Goal: Task Accomplishment & Management: Complete application form

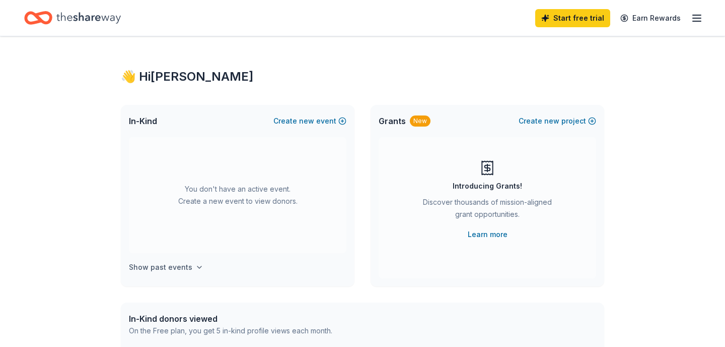
click at [189, 263] on button "Show past events" at bounding box center [166, 267] width 75 height 12
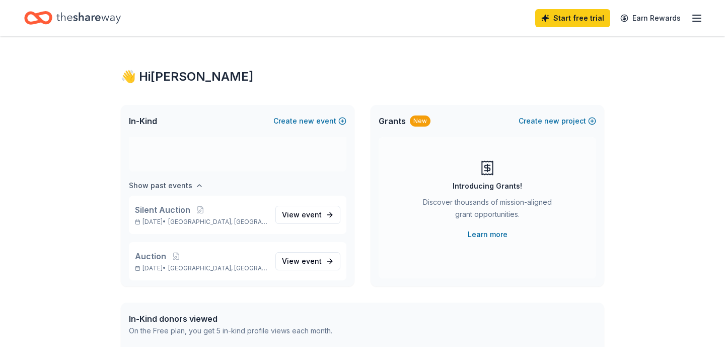
scroll to position [84, 0]
click at [288, 216] on span "View event" at bounding box center [302, 213] width 40 height 12
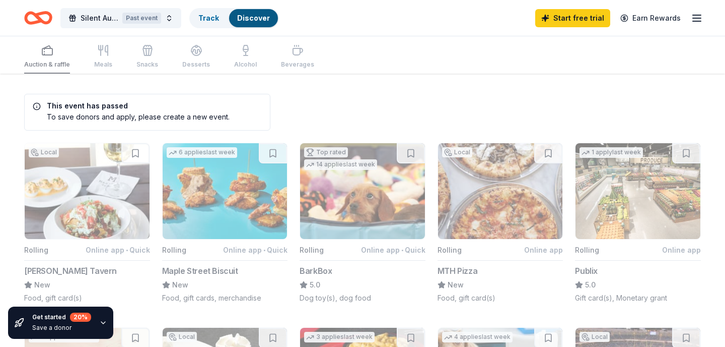
click at [97, 21] on span "Silent Auction" at bounding box center [100, 18] width 38 height 12
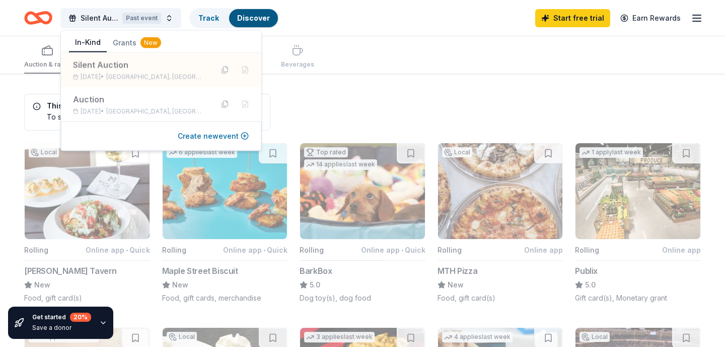
click at [194, 137] on button "Create new event" at bounding box center [213, 136] width 71 height 12
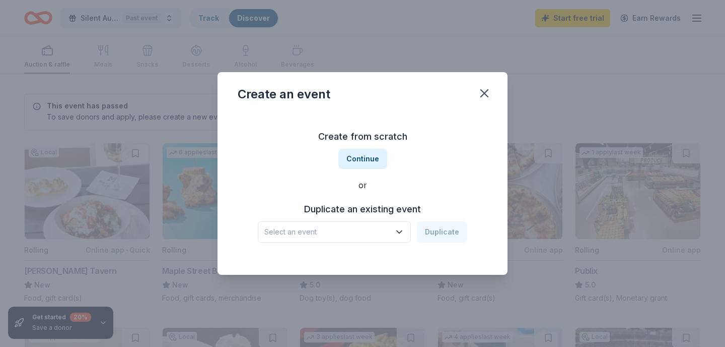
click at [382, 211] on h3 "Duplicate an existing event" at bounding box center [363, 209] width 210 height 16
click at [360, 235] on span "Select an event" at bounding box center [327, 232] width 126 height 12
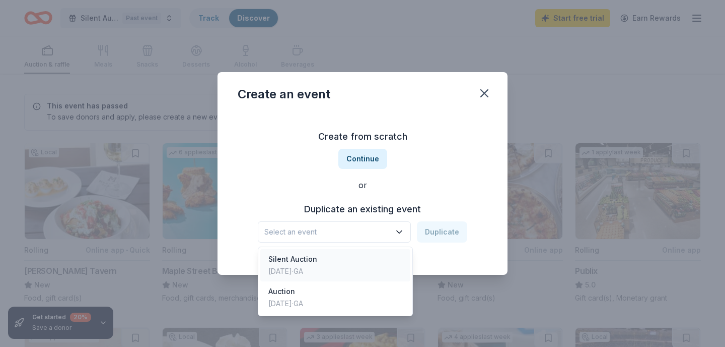
click at [329, 266] on div "Silent Auction [DATE] · [GEOGRAPHIC_DATA]" at bounding box center [335, 265] width 150 height 32
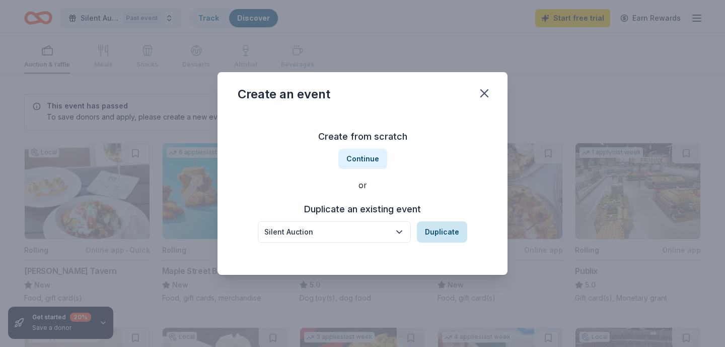
click at [437, 231] on button "Duplicate" at bounding box center [442, 231] width 50 height 21
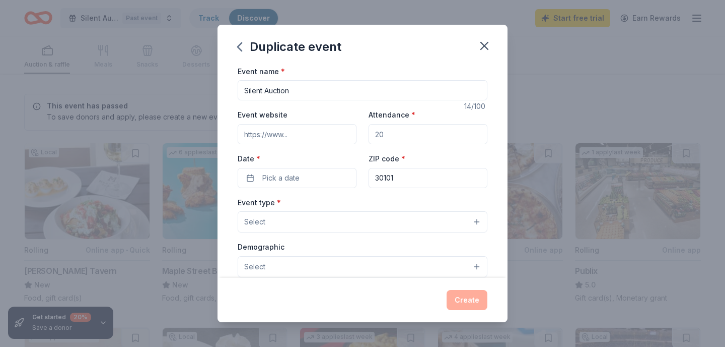
click at [404, 131] on input "Attendance *" at bounding box center [428, 134] width 119 height 20
type input "300"
click at [321, 174] on button "Pick a date" at bounding box center [297, 178] width 119 height 20
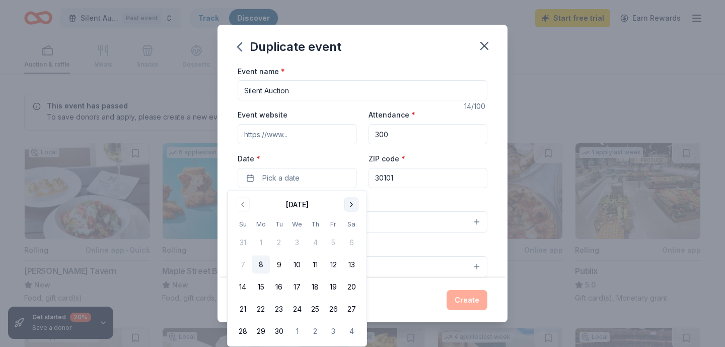
click at [351, 203] on button "Go to next month" at bounding box center [352, 204] width 14 height 14
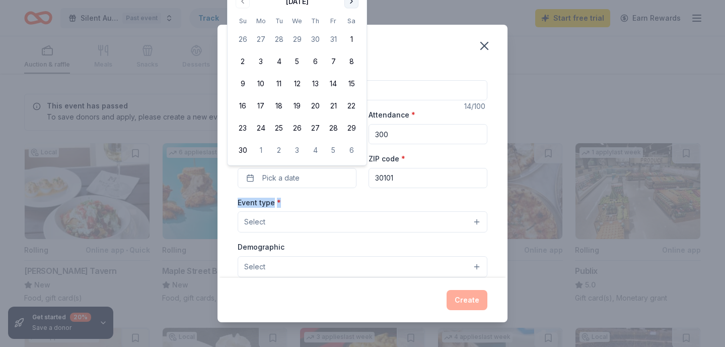
click at [351, 203] on div "Event type * Select" at bounding box center [363, 214] width 250 height 37
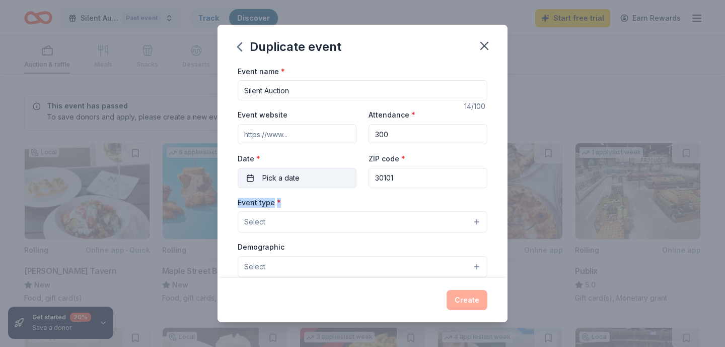
click at [327, 179] on button "Pick a date" at bounding box center [297, 178] width 119 height 20
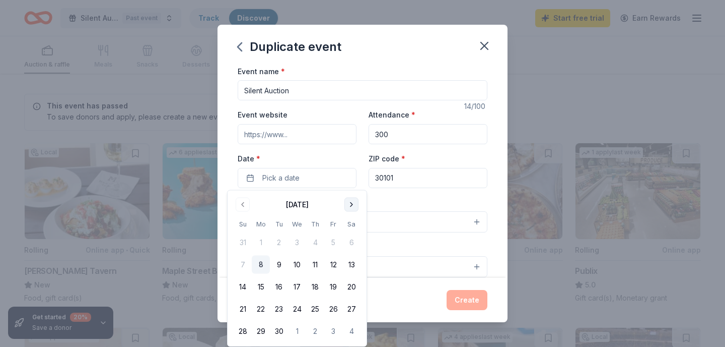
click at [349, 204] on button "Go to next month" at bounding box center [352, 204] width 14 height 14
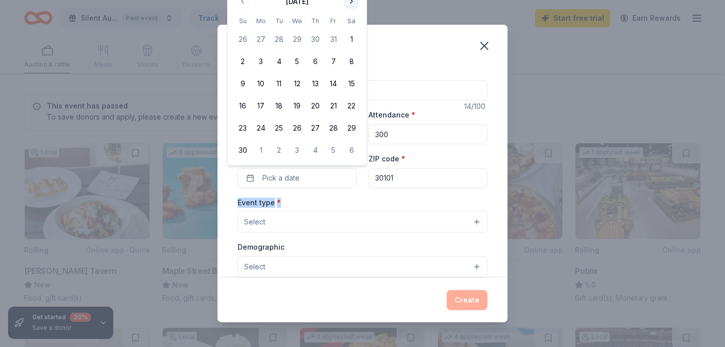
click at [349, 3] on button "Go to next month" at bounding box center [352, 1] width 14 height 14
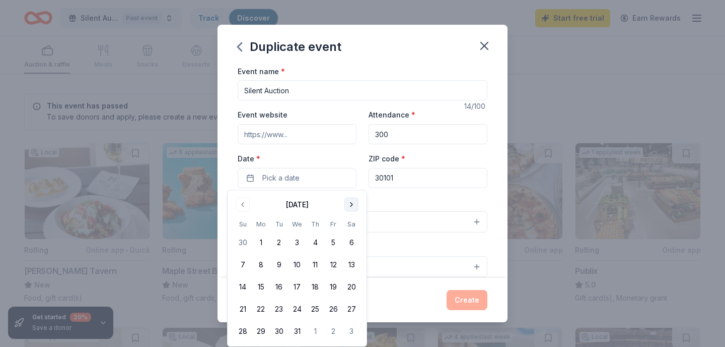
click at [353, 205] on button "Go to next month" at bounding box center [352, 204] width 14 height 14
click at [334, 286] on button "16" at bounding box center [333, 287] width 18 height 18
click at [390, 298] on div "Create" at bounding box center [363, 300] width 250 height 20
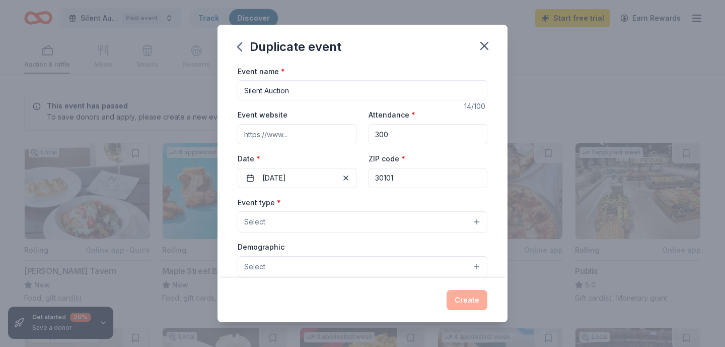
click at [344, 217] on button "Select" at bounding box center [363, 221] width 250 height 21
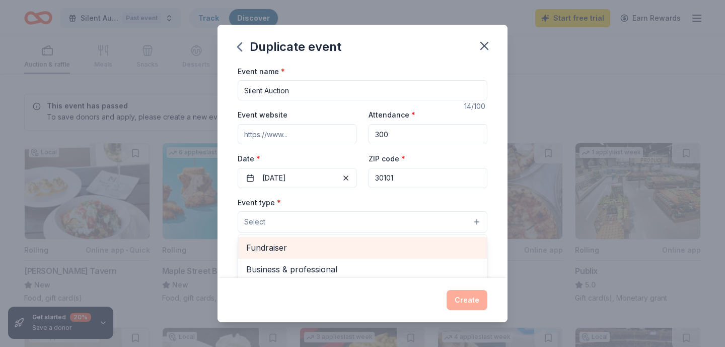
click at [336, 246] on span "Fundraiser" at bounding box center [362, 247] width 233 height 13
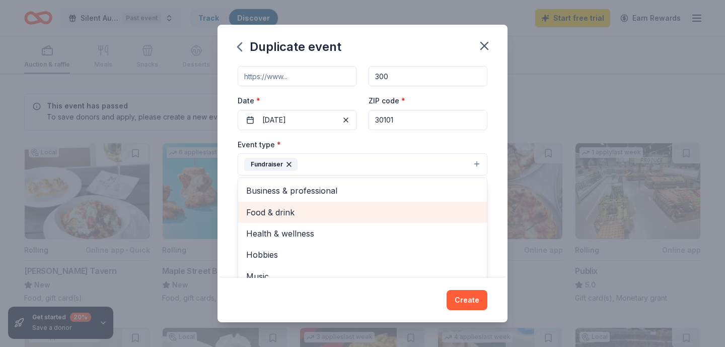
scroll to position [12, 0]
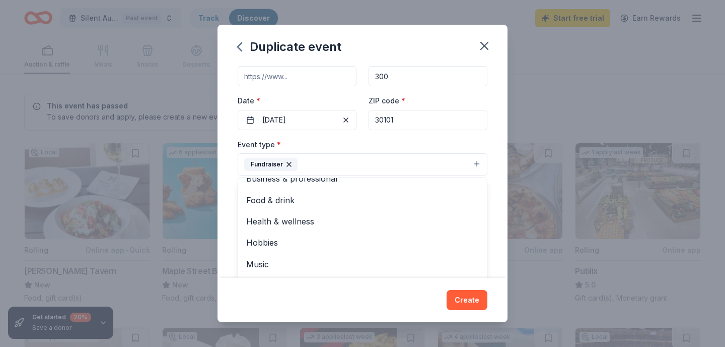
click at [305, 295] on div "Duplicate event Event name * Silent Auction 14 /100 Event website Attendance * …" at bounding box center [363, 173] width 290 height 297
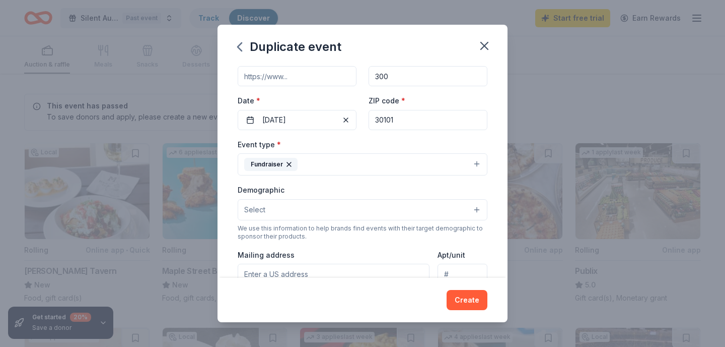
click at [289, 209] on button "Select" at bounding box center [363, 209] width 250 height 21
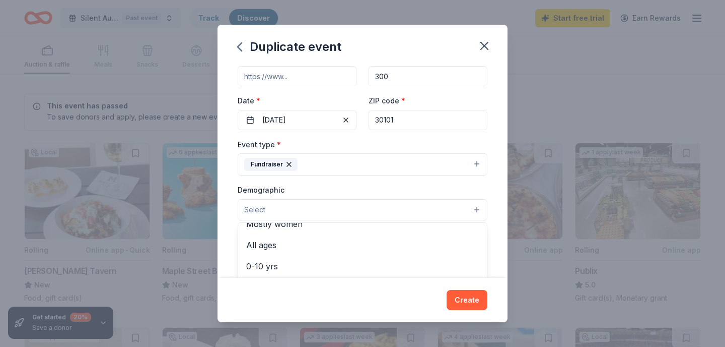
scroll to position [61, 0]
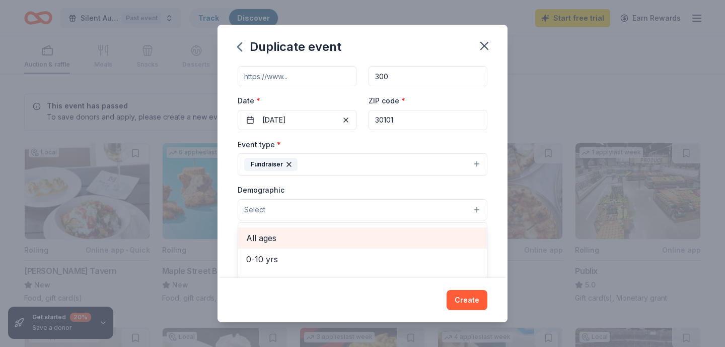
click at [272, 235] on span "All ages" at bounding box center [362, 237] width 233 height 13
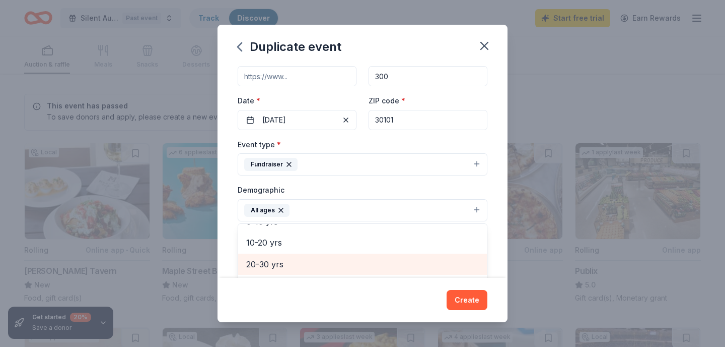
scroll to position [80, 0]
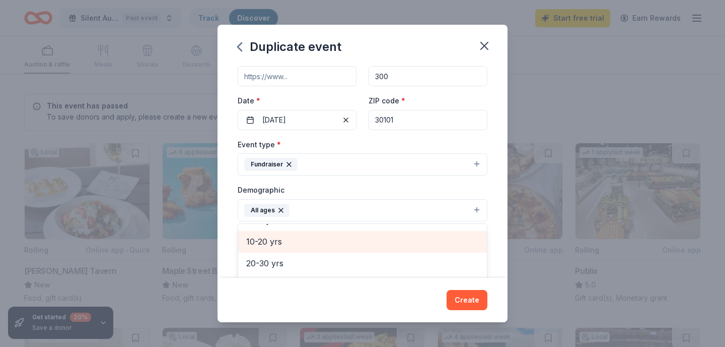
click at [282, 241] on span "10-20 yrs" at bounding box center [362, 241] width 233 height 13
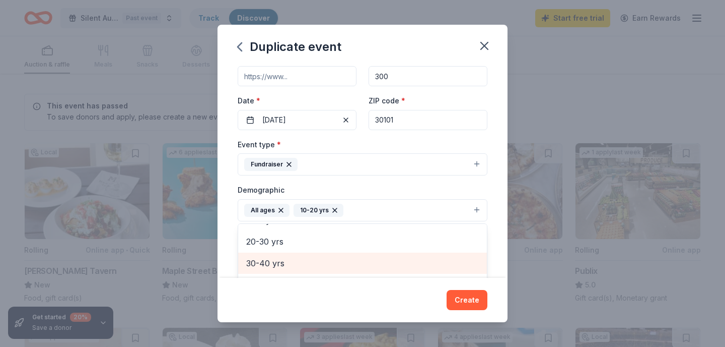
click at [279, 258] on span "30-40 yrs" at bounding box center [362, 262] width 233 height 13
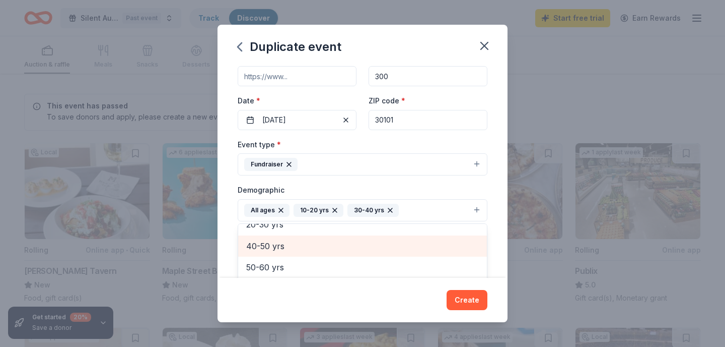
scroll to position [98, 0]
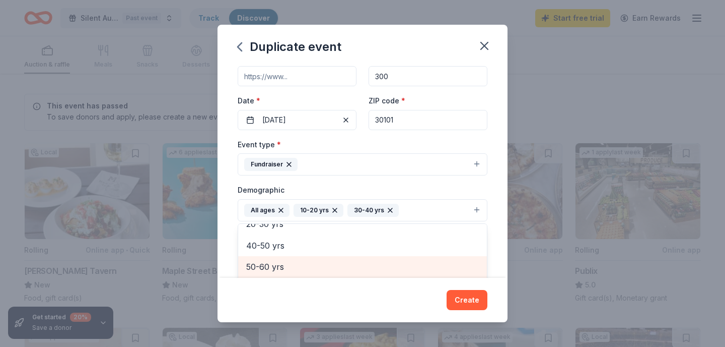
click at [278, 263] on span "50-60 yrs" at bounding box center [362, 266] width 233 height 13
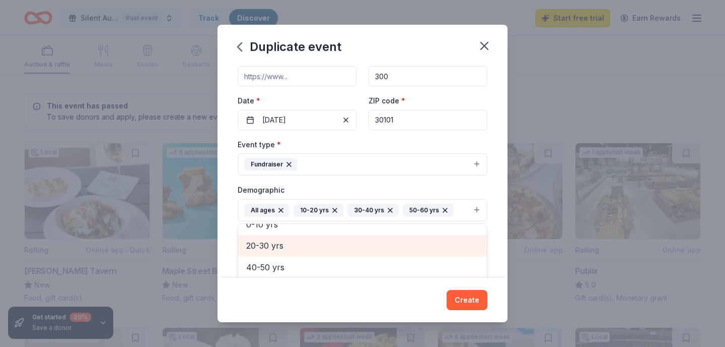
click at [278, 244] on span "20-30 yrs" at bounding box center [362, 245] width 233 height 13
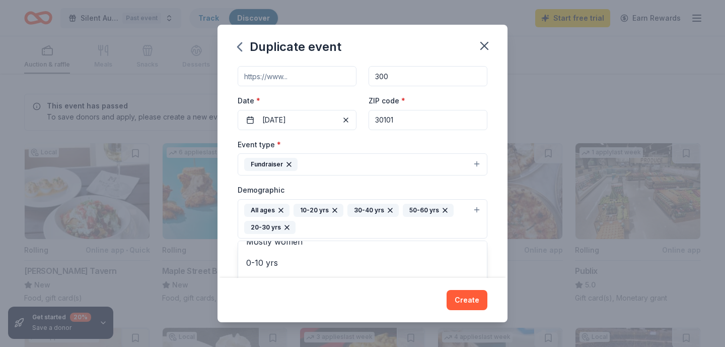
click at [459, 298] on div "Duplicate event Event name * Silent Auction 14 /100 Event website Attendance * …" at bounding box center [363, 173] width 290 height 297
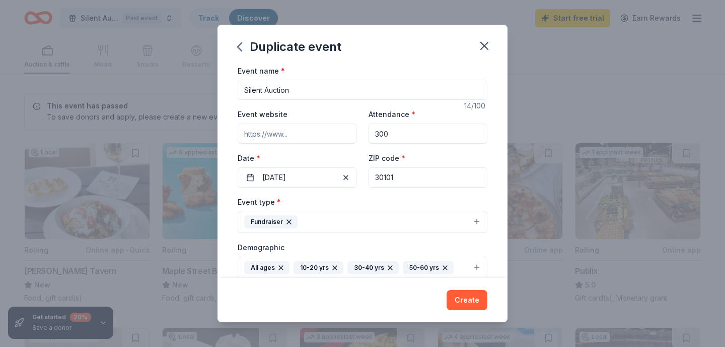
scroll to position [0, 0]
click at [286, 135] on input "Event website" at bounding box center [297, 134] width 119 height 20
paste input "[URL][DOMAIN_NAME]"
type input "[URL][DOMAIN_NAME]"
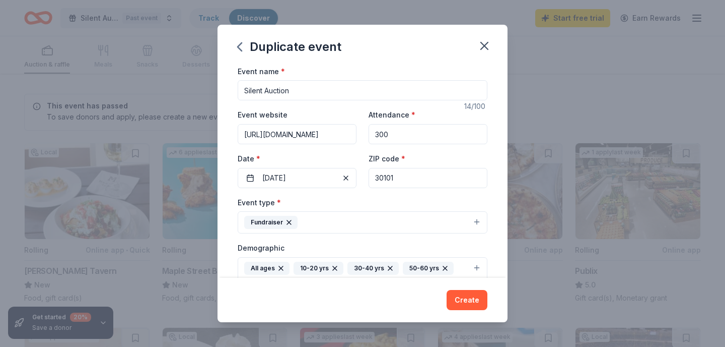
scroll to position [0, 0]
click at [243, 91] on input "Silent Auction" at bounding box center [363, 90] width 250 height 20
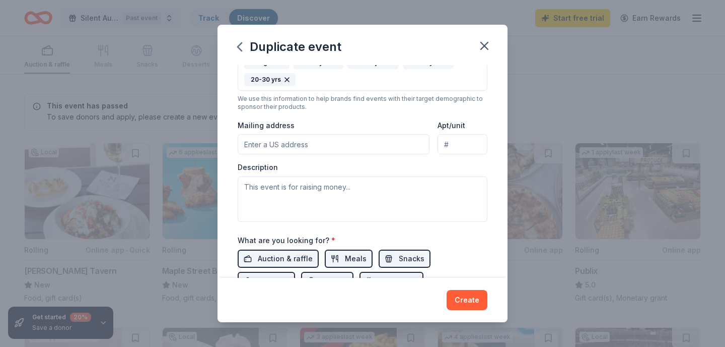
scroll to position [208, 0]
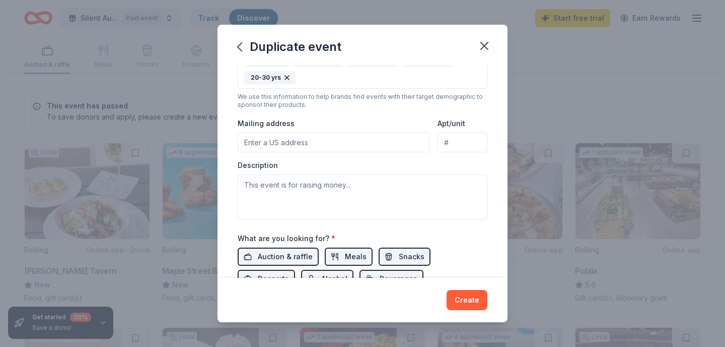
type input "18th Annual Allatoona High School Dugout Club Silent Auction and Benefit Dinner"
click at [309, 143] on input "Mailing address" at bounding box center [334, 142] width 192 height 20
type input "[STREET_ADDRESS]"
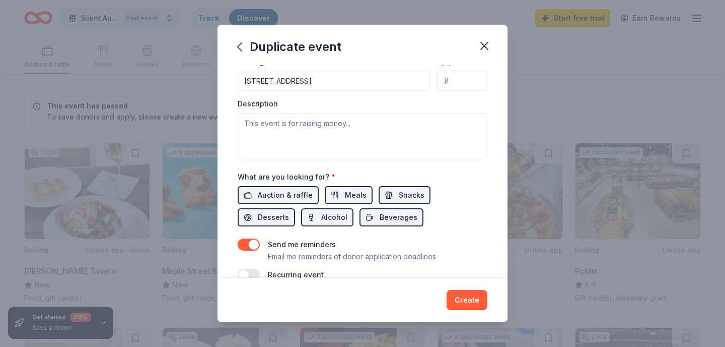
scroll to position [273, 0]
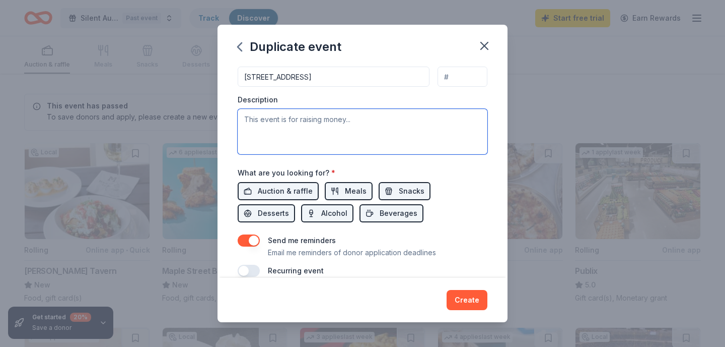
click at [355, 125] on textarea at bounding box center [363, 131] width 250 height 45
paste textarea "The Allatoona Buccaneer Baseball Silent and Live Auction is the most significan…"
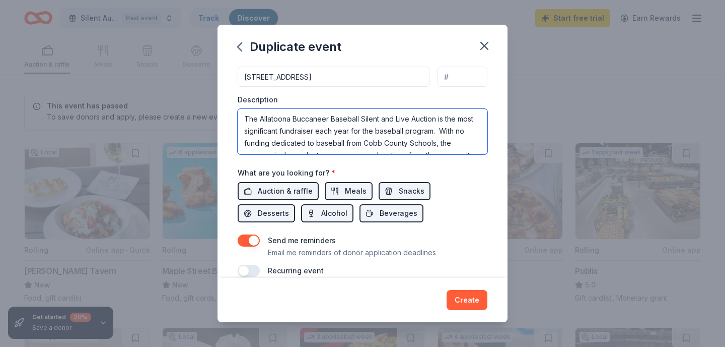
scroll to position [0, 0]
type textarea "The Allatoona Buccaneer Baseball Silent and Live Auction is the most significan…"
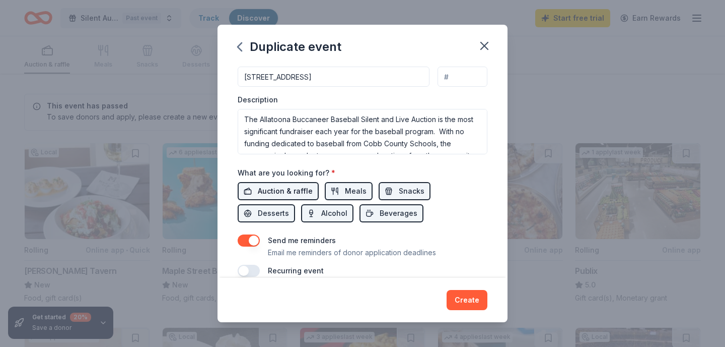
click at [303, 187] on span "Auction & raffle" at bounding box center [285, 191] width 55 height 12
click at [288, 191] on span "Auction & raffle" at bounding box center [285, 191] width 55 height 12
click at [259, 184] on button "Auction & raffle" at bounding box center [278, 191] width 81 height 18
click at [260, 194] on span "Auction & raffle" at bounding box center [285, 191] width 55 height 12
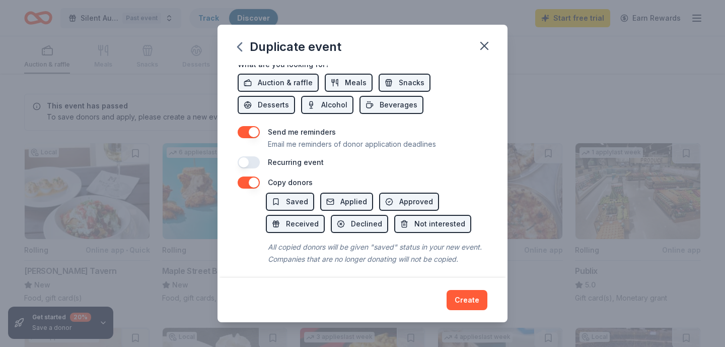
scroll to position [386, 0]
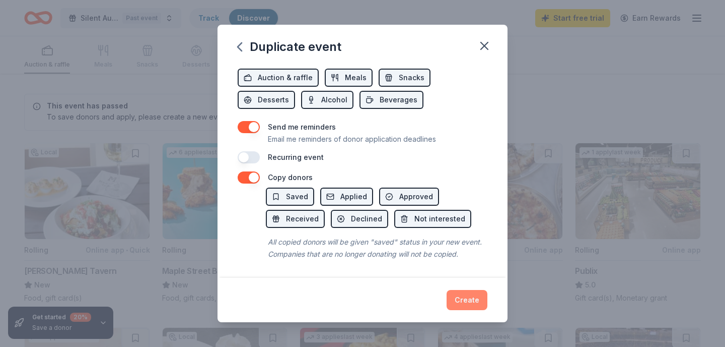
click at [460, 298] on button "Create" at bounding box center [467, 300] width 41 height 20
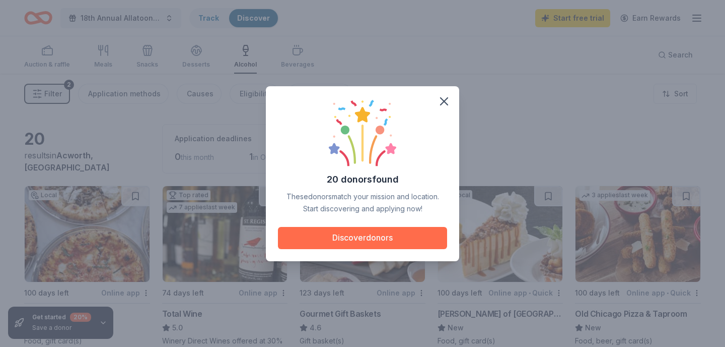
click at [400, 237] on button "Discover donors" at bounding box center [362, 238] width 169 height 22
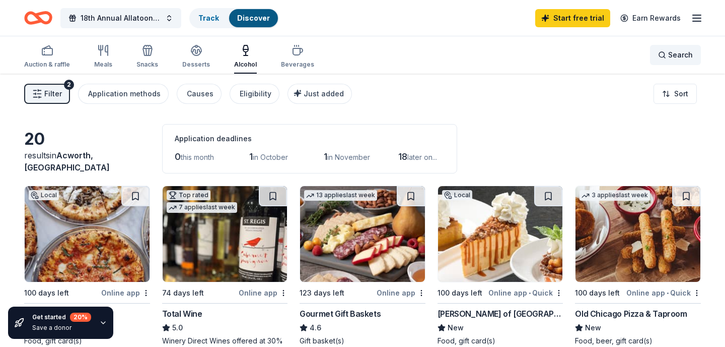
click at [686, 53] on span "Search" at bounding box center [680, 55] width 25 height 12
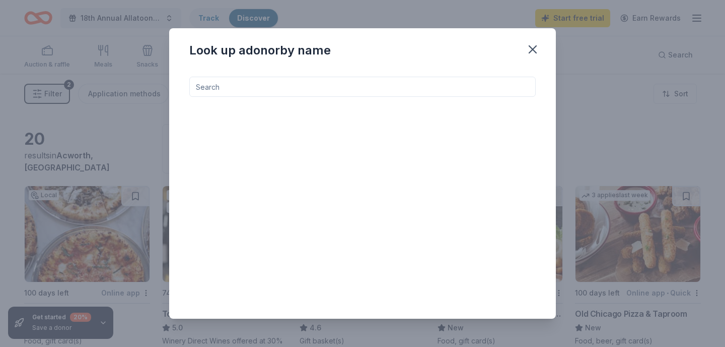
click at [501, 91] on input at bounding box center [362, 87] width 347 height 20
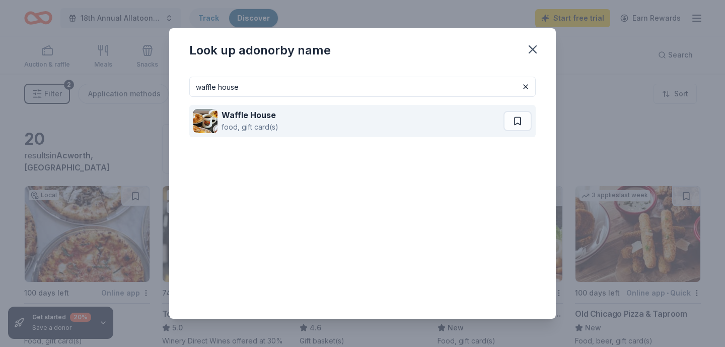
type input "waffle house"
click at [261, 123] on div "food, gift card(s)" at bounding box center [250, 127] width 57 height 12
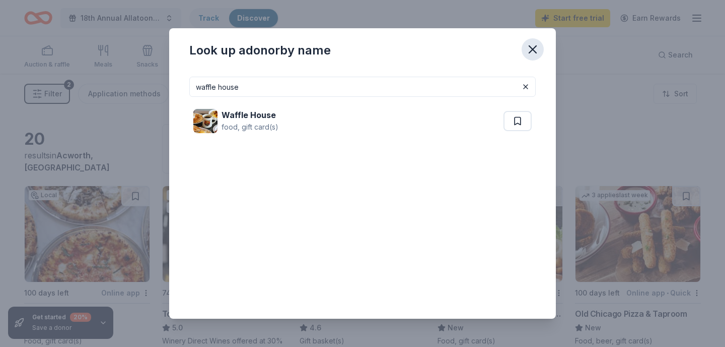
click at [532, 50] on icon "button" at bounding box center [532, 49] width 7 height 7
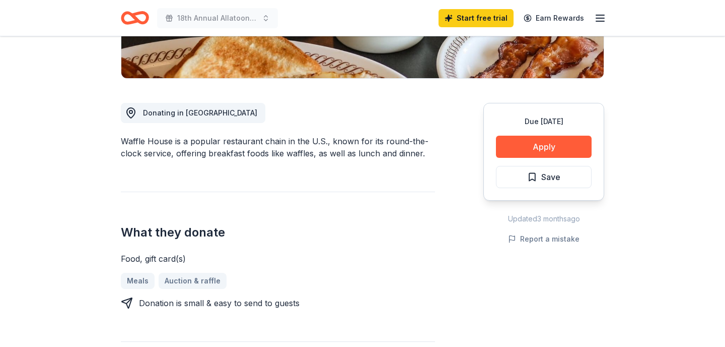
scroll to position [231, 0]
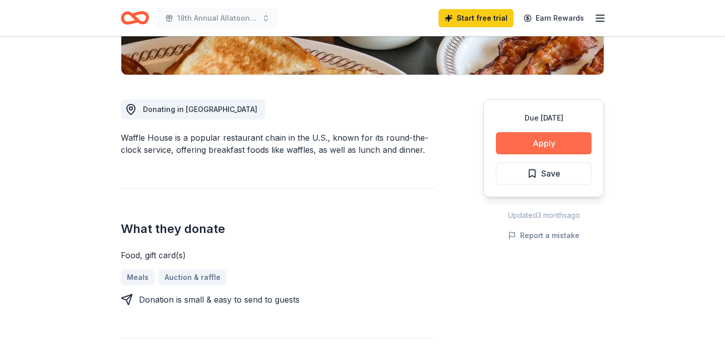
click at [501, 142] on button "Apply" at bounding box center [544, 143] width 96 height 22
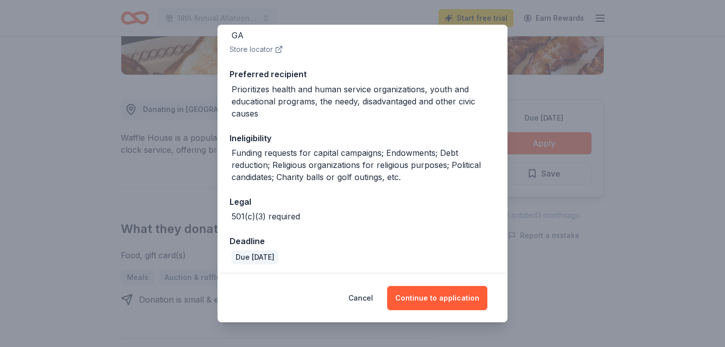
scroll to position [134, 0]
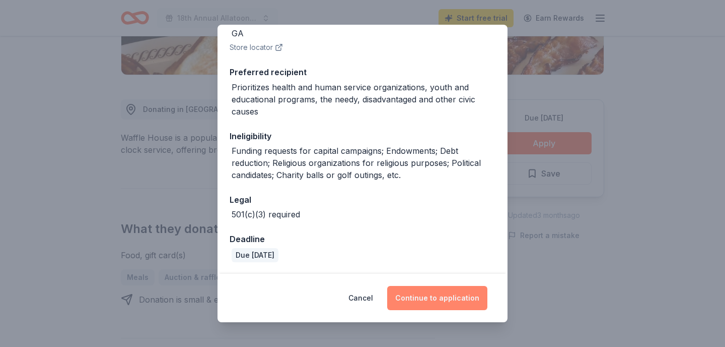
click at [444, 291] on button "Continue to application" at bounding box center [437, 298] width 100 height 24
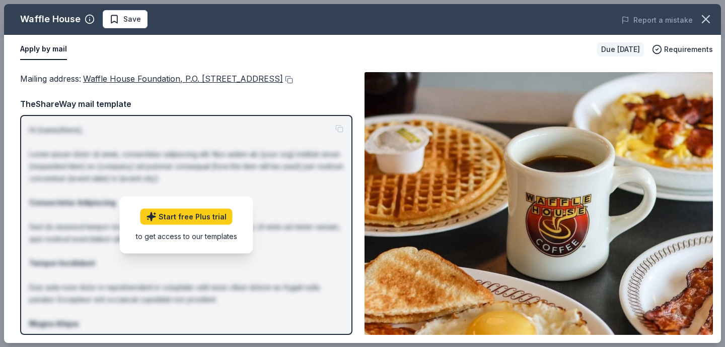
click at [339, 126] on p "Hi [name/there], Lorem ipsum dolor sit amet, consectetur adipiscing elit. Nos a…" at bounding box center [186, 275] width 314 height 302
click at [214, 237] on div "to get access to our templates" at bounding box center [186, 235] width 101 height 11
click at [285, 108] on div "TheShareWay mail template" at bounding box center [186, 103] width 332 height 13
click at [305, 96] on div "Mailing address : Waffle House Foundation, P.O. Box 6450, Norcross, GA 30091 Th…" at bounding box center [186, 203] width 332 height 262
click at [706, 20] on icon "button" at bounding box center [706, 19] width 7 height 7
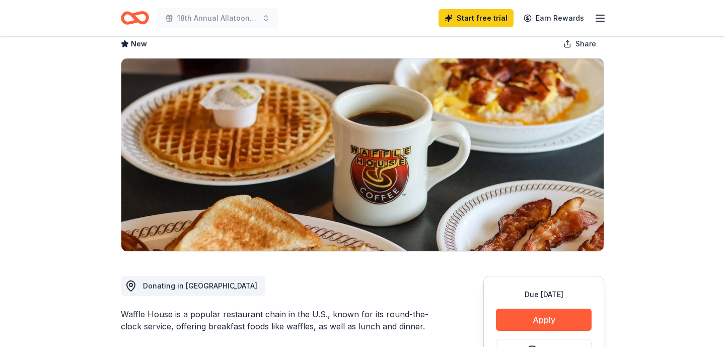
scroll to position [0, 0]
